Goal: Check status: Check status

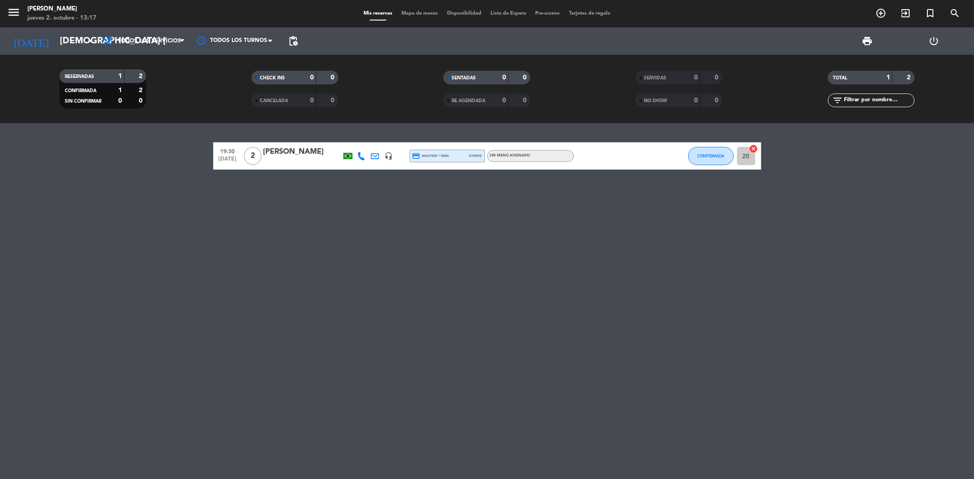
click at [59, 28] on div "today jue. 2 oct. arrow_drop_down" at bounding box center [52, 40] width 91 height 27
click at [59, 36] on input "[DEMOGRAPHIC_DATA] [DATE]" at bounding box center [113, 41] width 116 height 20
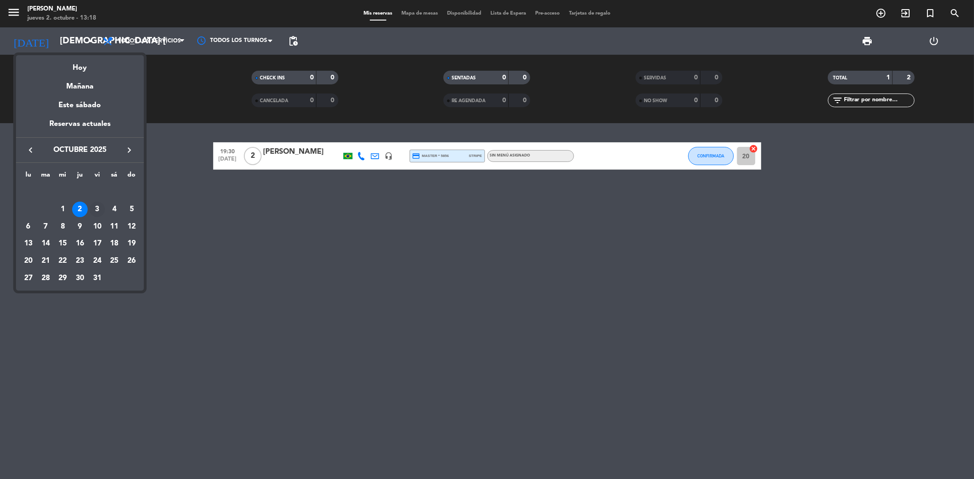
click at [91, 211] on div "3" at bounding box center [97, 210] width 16 height 16
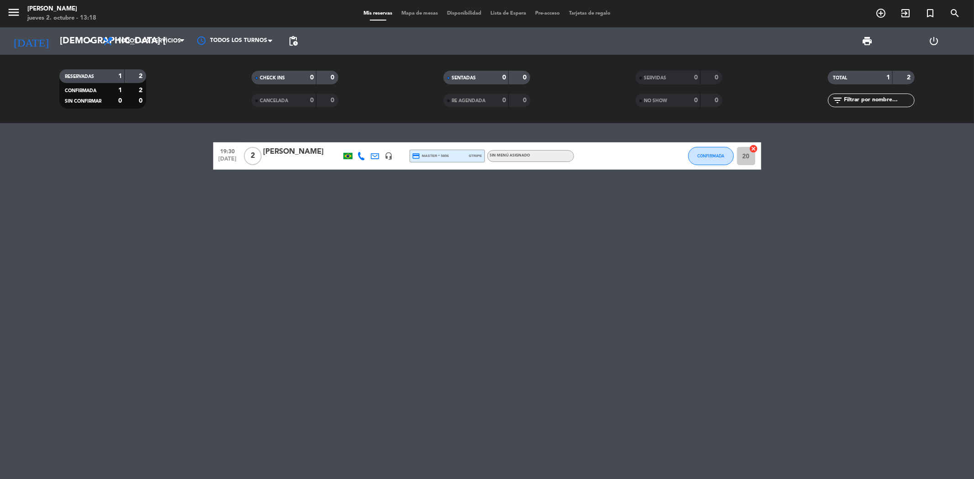
type input "vie. 3 oct."
click at [591, 156] on icon "subject" at bounding box center [594, 156] width 11 height 11
click at [512, 195] on div "20:30 oct. 3 11 Lara Alvarez headset_mic credit_card visa * 6406 mercadopago MA…" at bounding box center [487, 301] width 974 height 356
click at [17, 12] on icon "menu" at bounding box center [14, 12] width 14 height 14
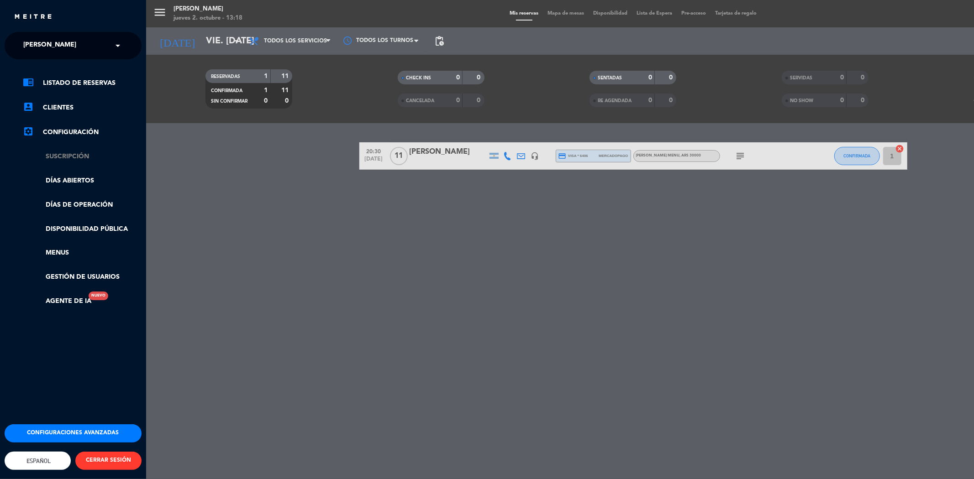
click at [48, 154] on link "Suscripción" at bounding box center [82, 157] width 119 height 11
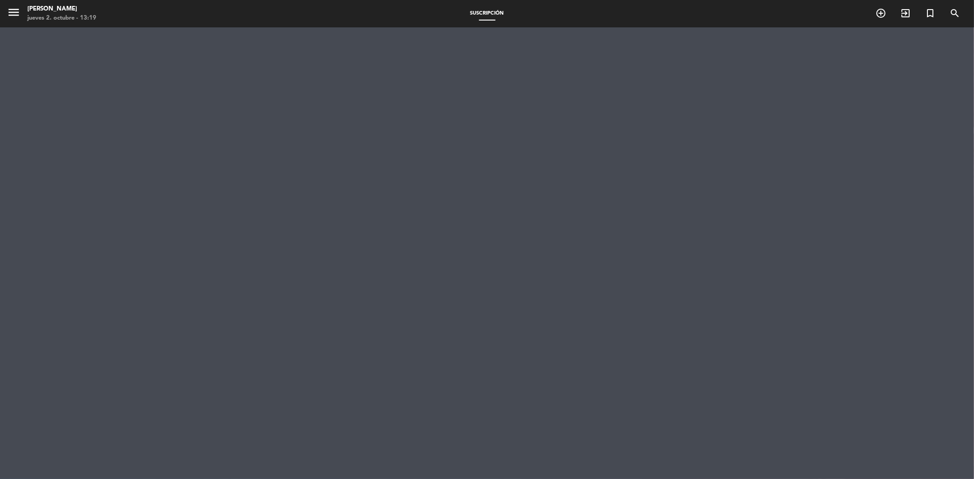
click at [24, 16] on span "menu" at bounding box center [17, 13] width 21 height 21
click at [13, 13] on icon "menu" at bounding box center [14, 12] width 14 height 14
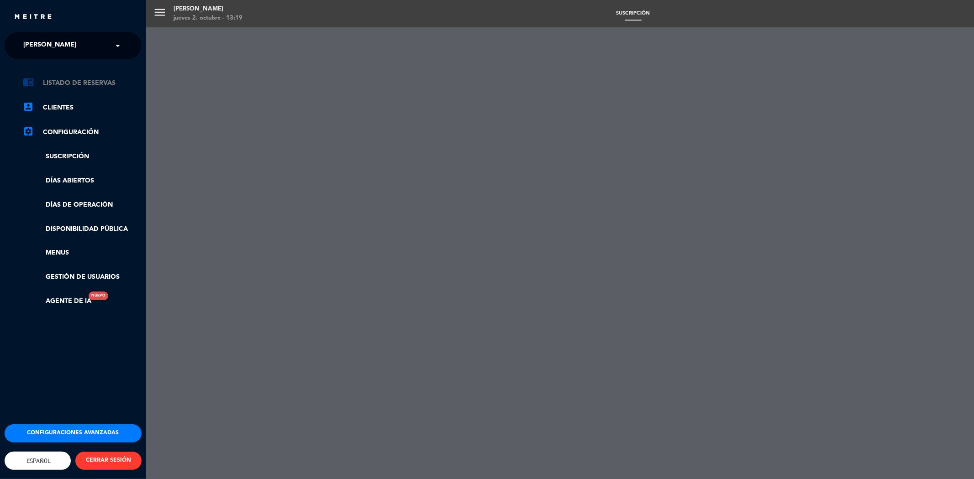
click at [60, 80] on link "chrome_reader_mode Listado de Reservas" at bounding box center [82, 83] width 119 height 11
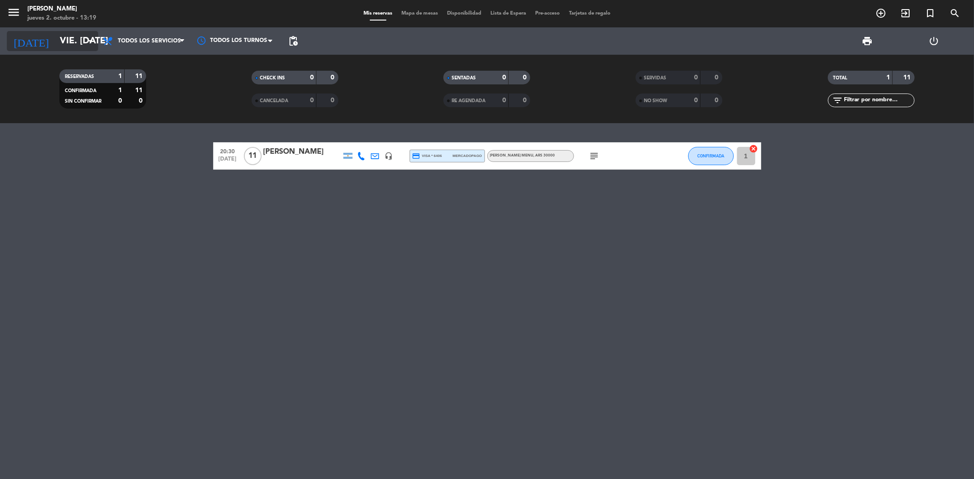
click at [58, 37] on input "vie. 3 oct." at bounding box center [113, 41] width 116 height 20
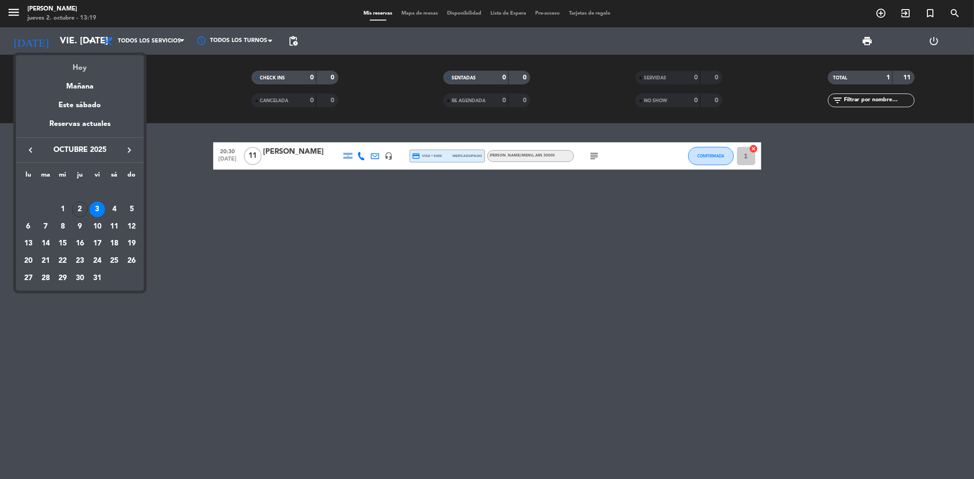
click at [71, 68] on div "Hoy" at bounding box center [80, 64] width 128 height 19
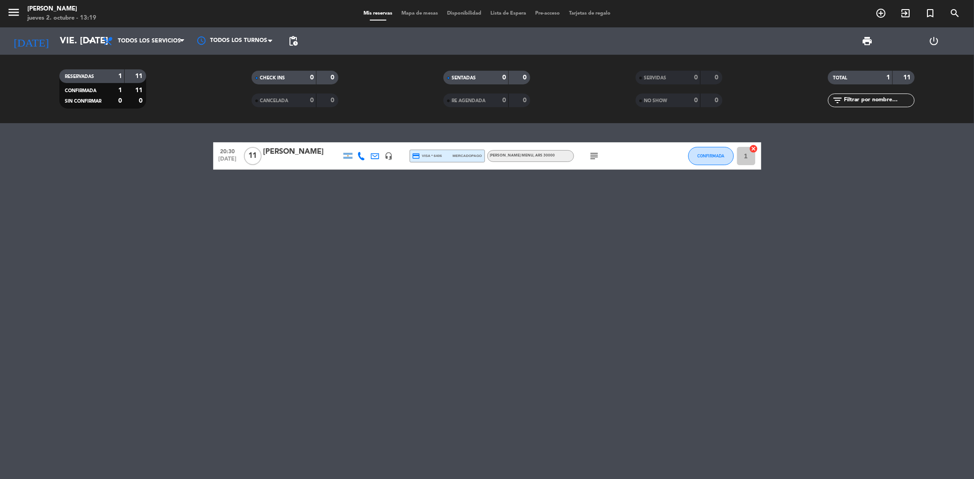
type input "[DEMOGRAPHIC_DATA] [DATE]"
